Goal: Task Accomplishment & Management: Use online tool/utility

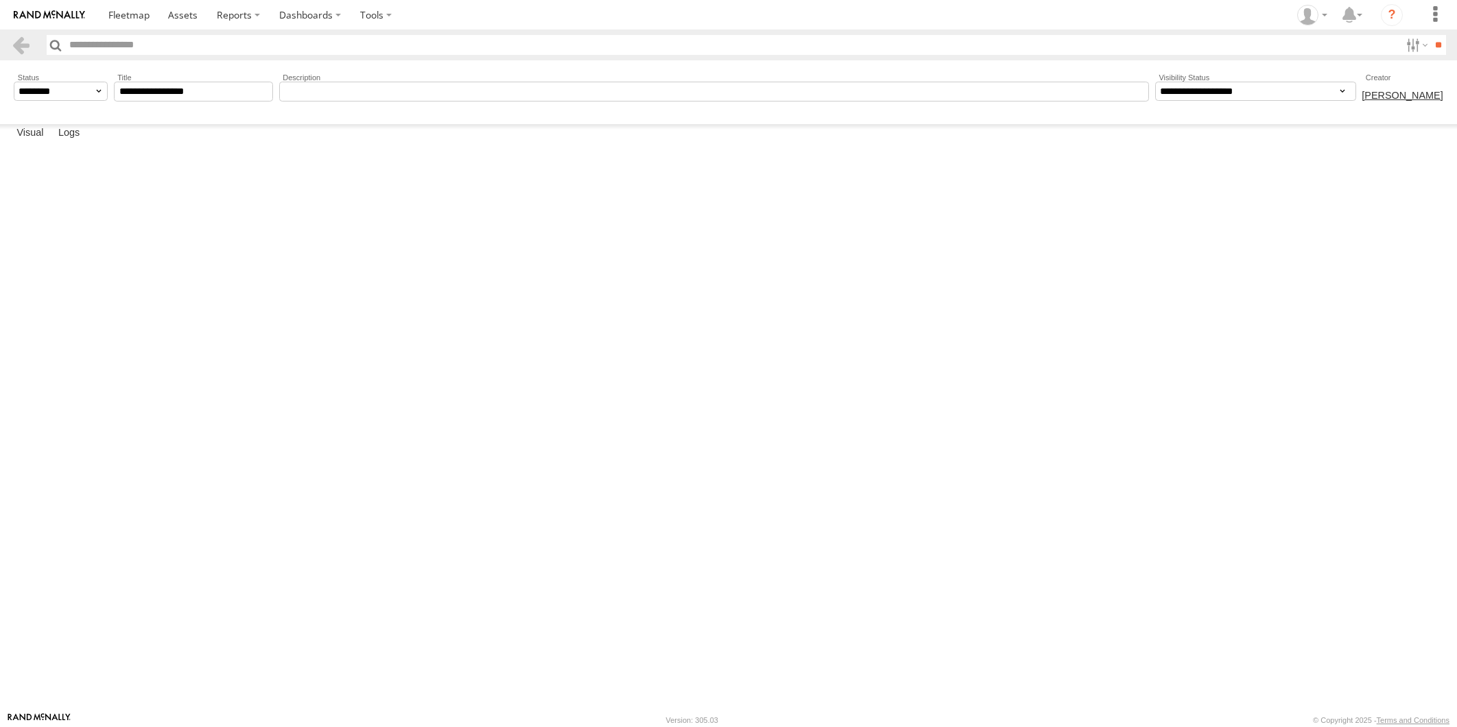
click at [0, 0] on icon "Edit Edit Action Delete this Node? Yes No Listen for Device specific events" at bounding box center [0, 0] width 0 height 0
click at [0, 0] on g "Listen for Device specific events Listener Listen for Device Event Listen for D…" at bounding box center [0, 0] width 0 height 0
click at [0, 0] on circle at bounding box center [0, 0] width 0 height 0
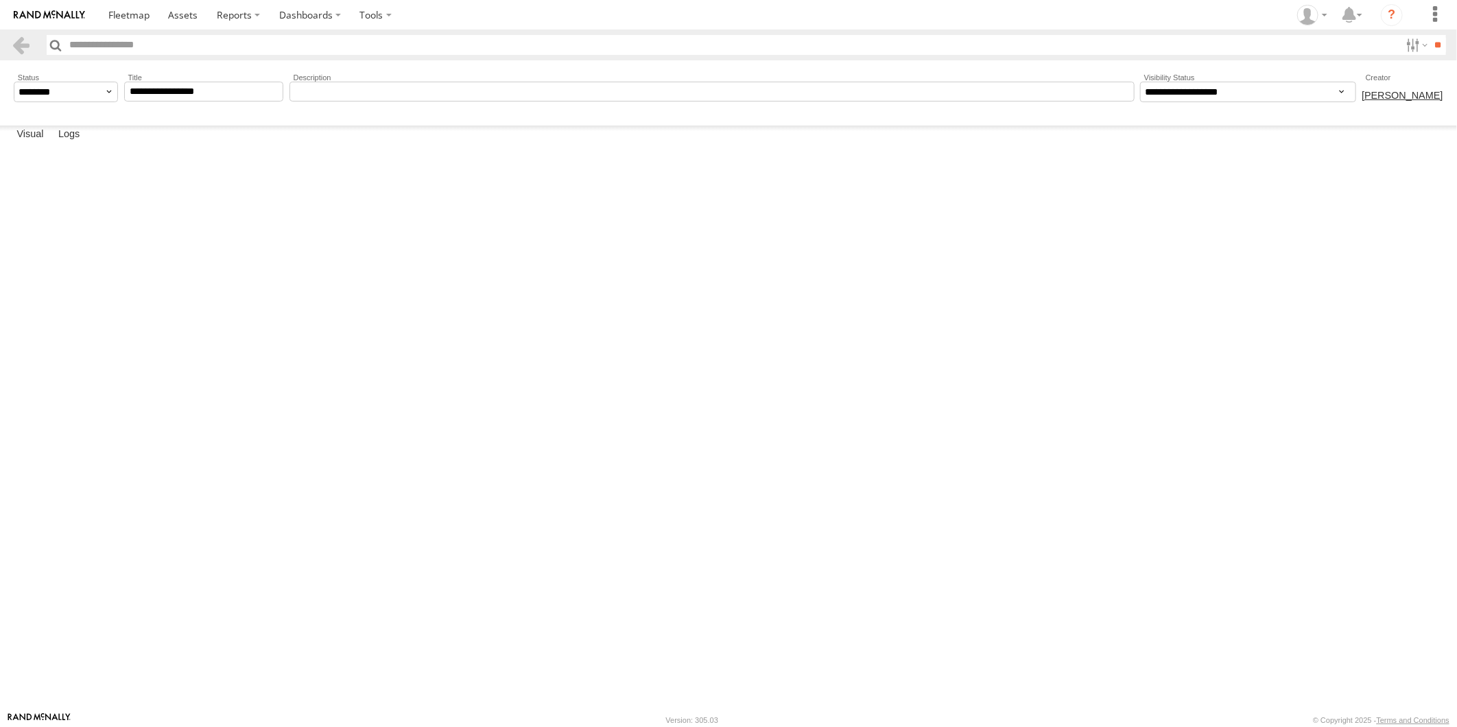
click at [0, 0] on rect "Edit Event" at bounding box center [0, 0] width 0 height 0
click at [0, 0] on use at bounding box center [0, 0] width 0 height 0
click at [17, 50] on link at bounding box center [21, 45] width 20 height 20
